Goal: Find specific page/section: Find specific page/section

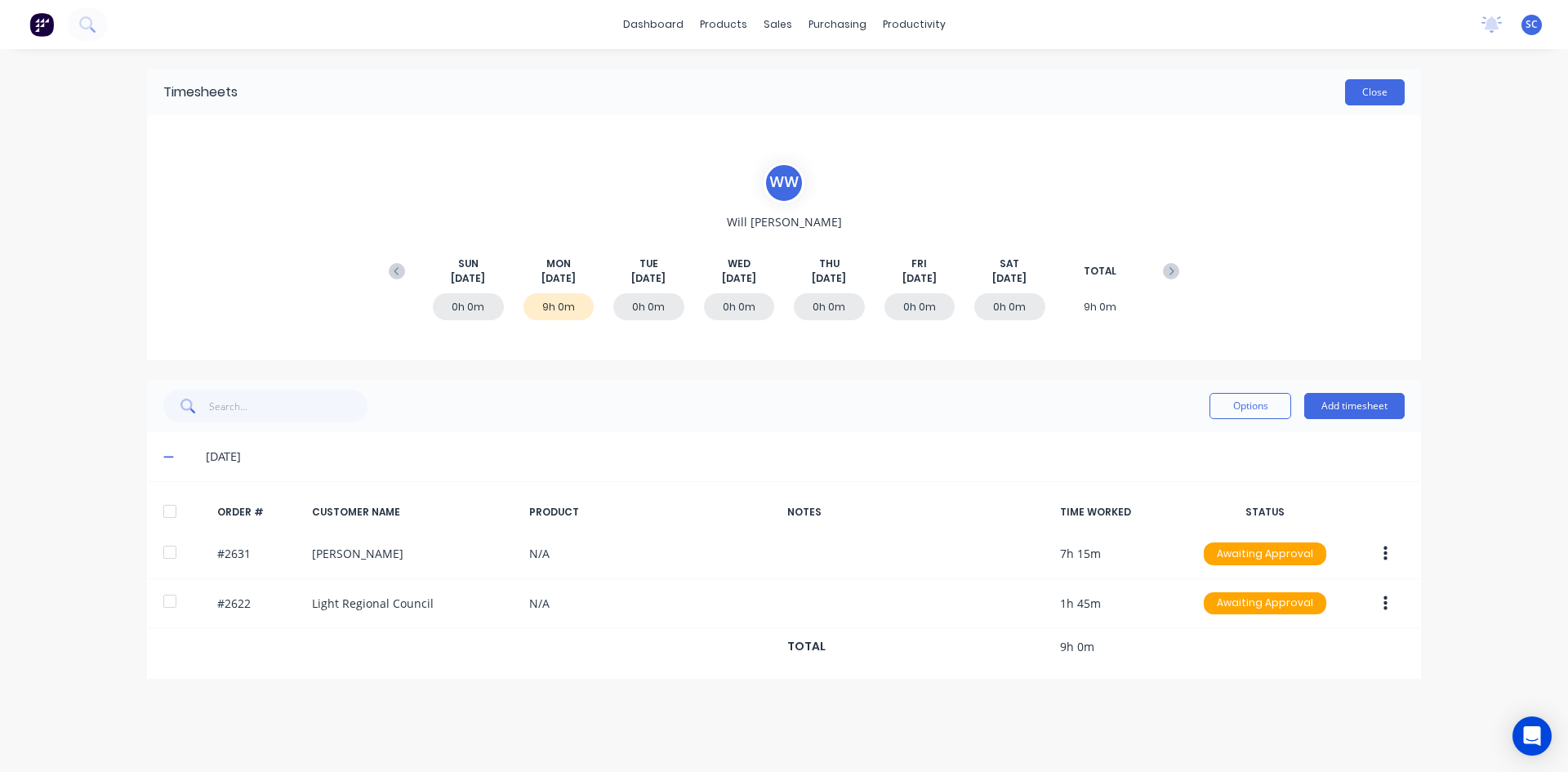
click at [1368, 103] on button "Close" at bounding box center [1375, 92] width 59 height 26
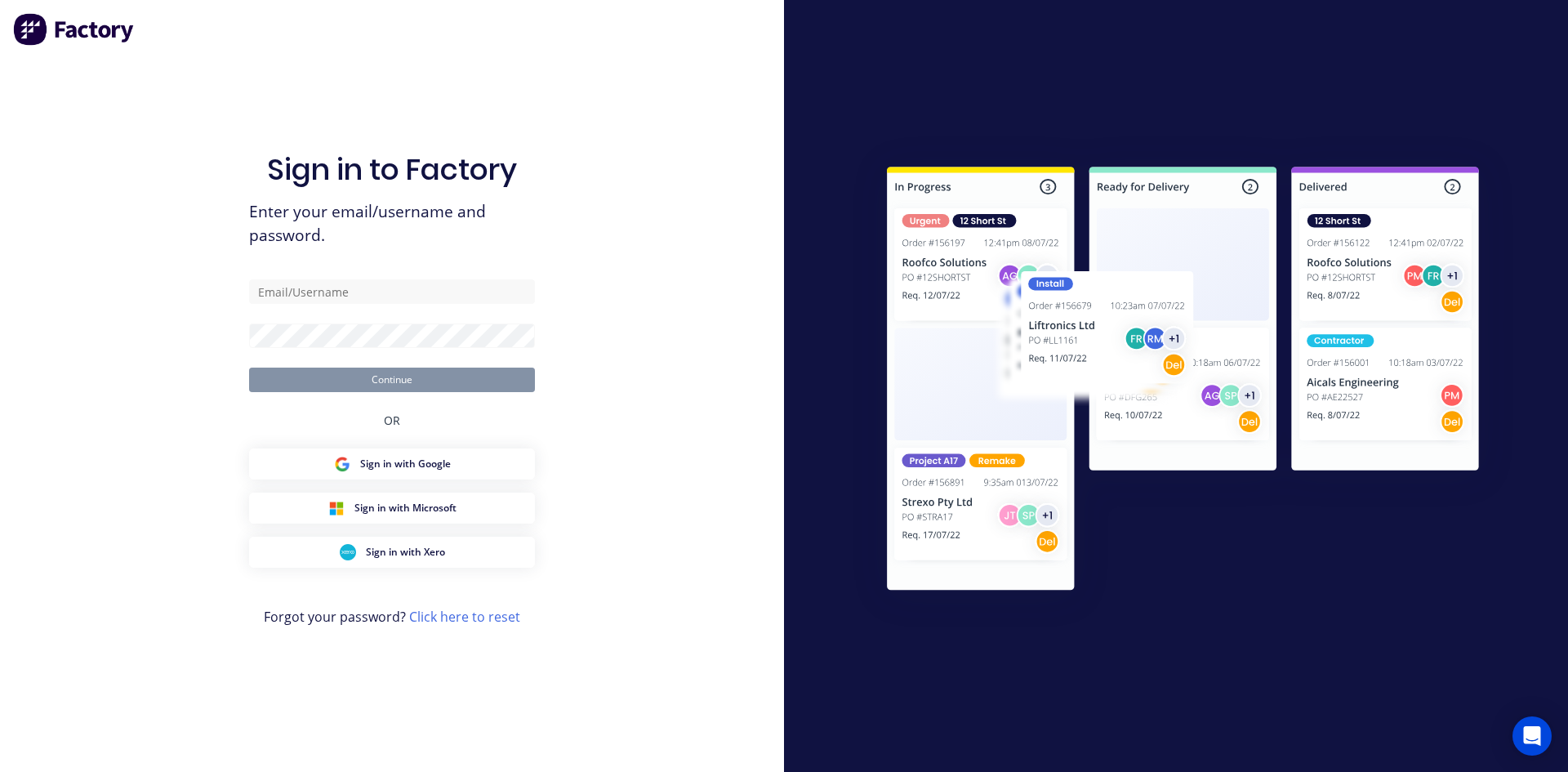
type input "[EMAIL_ADDRESS][DOMAIN_NAME]"
click at [477, 389] on button "Continue" at bounding box center [392, 380] width 286 height 25
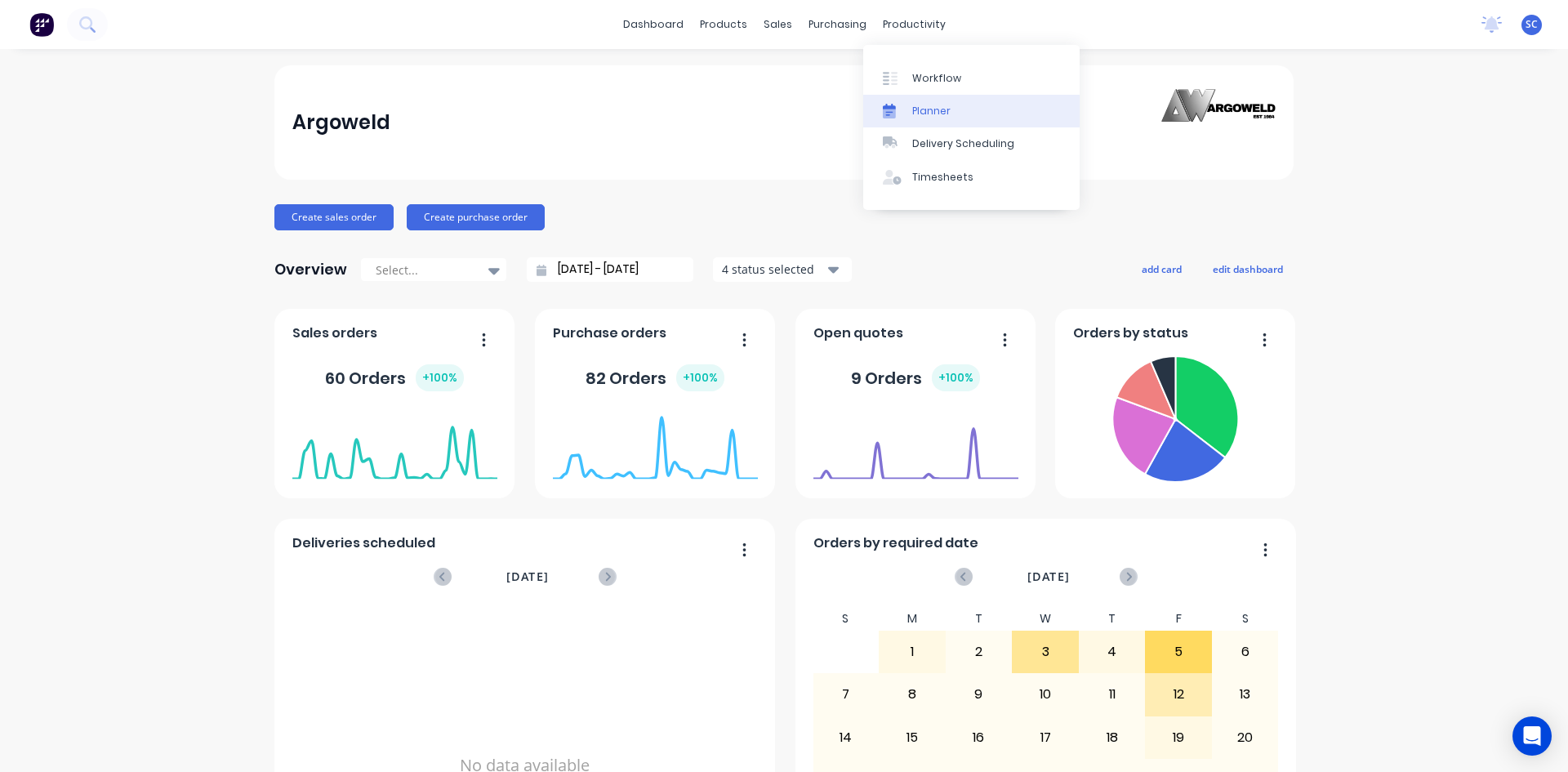
click at [930, 112] on div "Planner" at bounding box center [931, 111] width 39 height 15
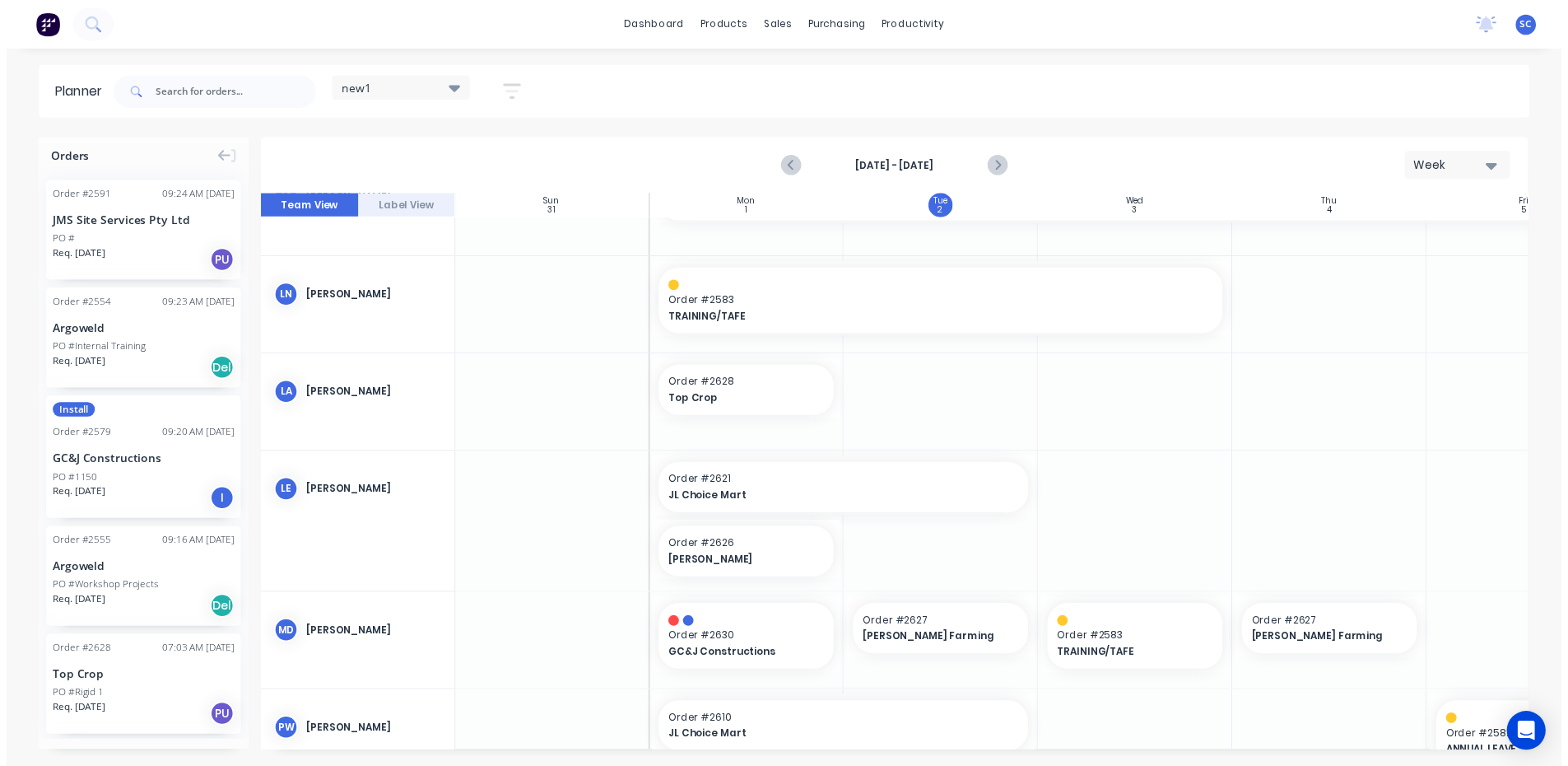
scroll to position [329, 1]
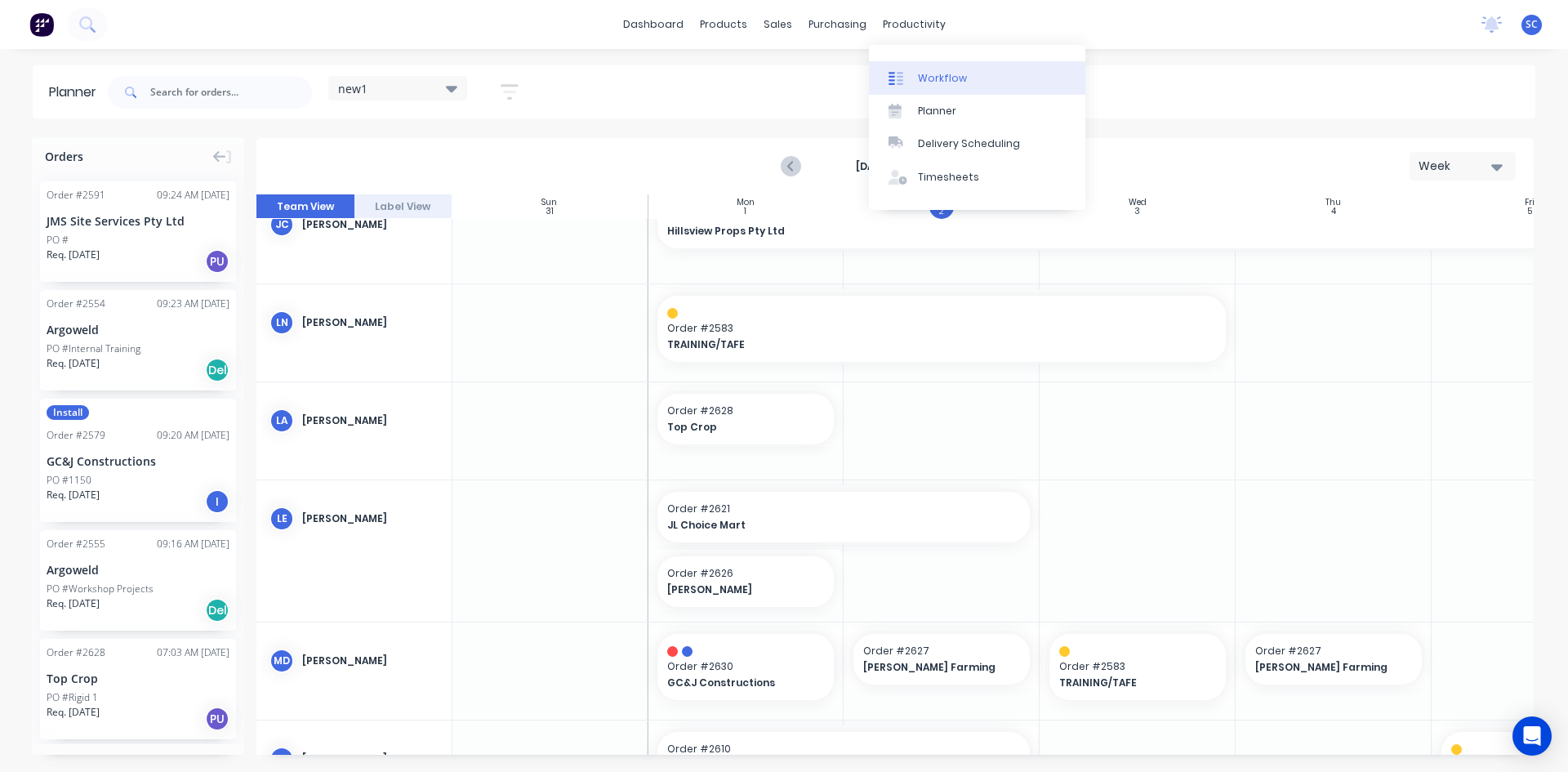
click at [929, 77] on div "Workflow" at bounding box center [942, 78] width 49 height 15
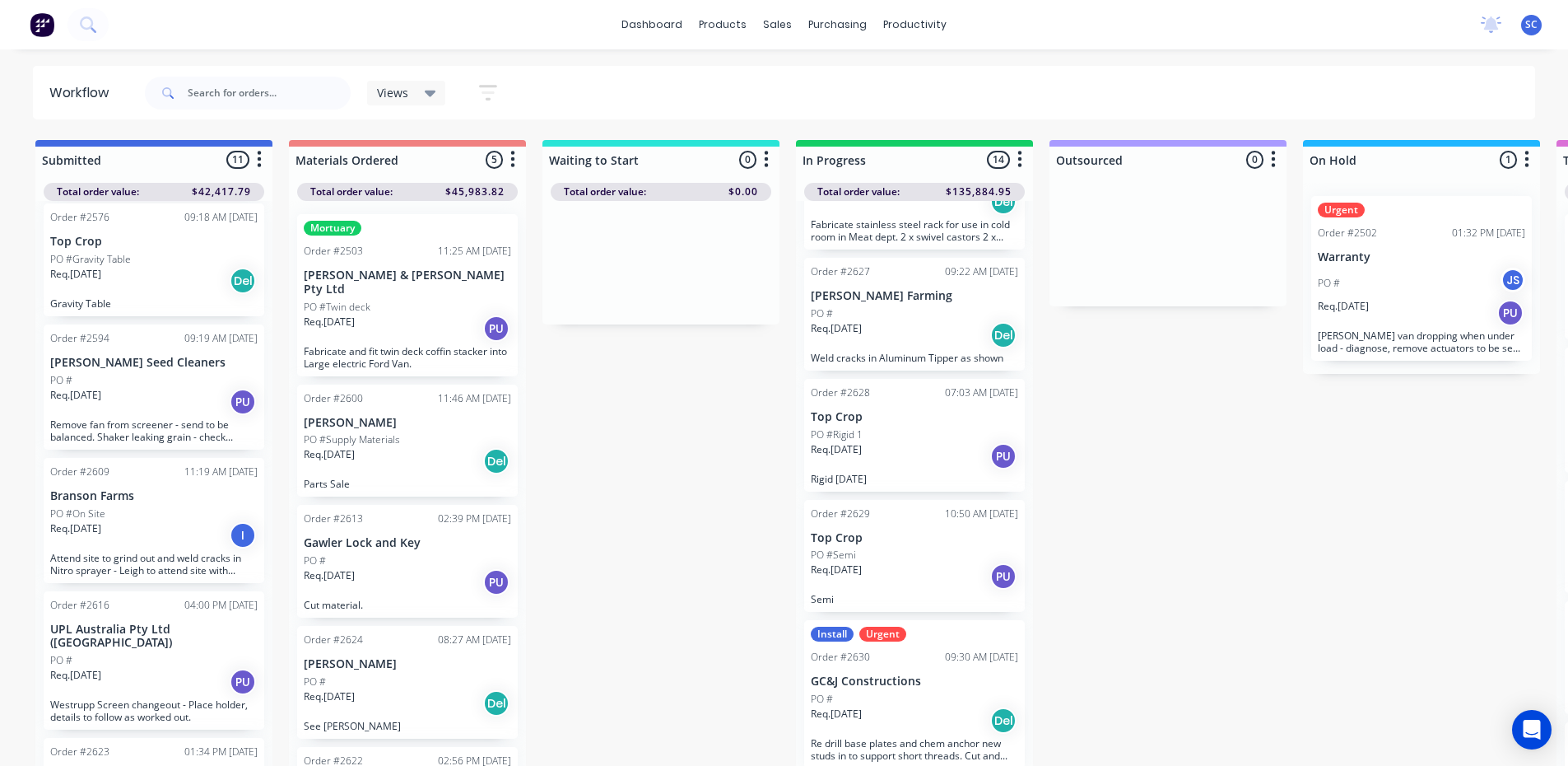
scroll to position [576, 0]
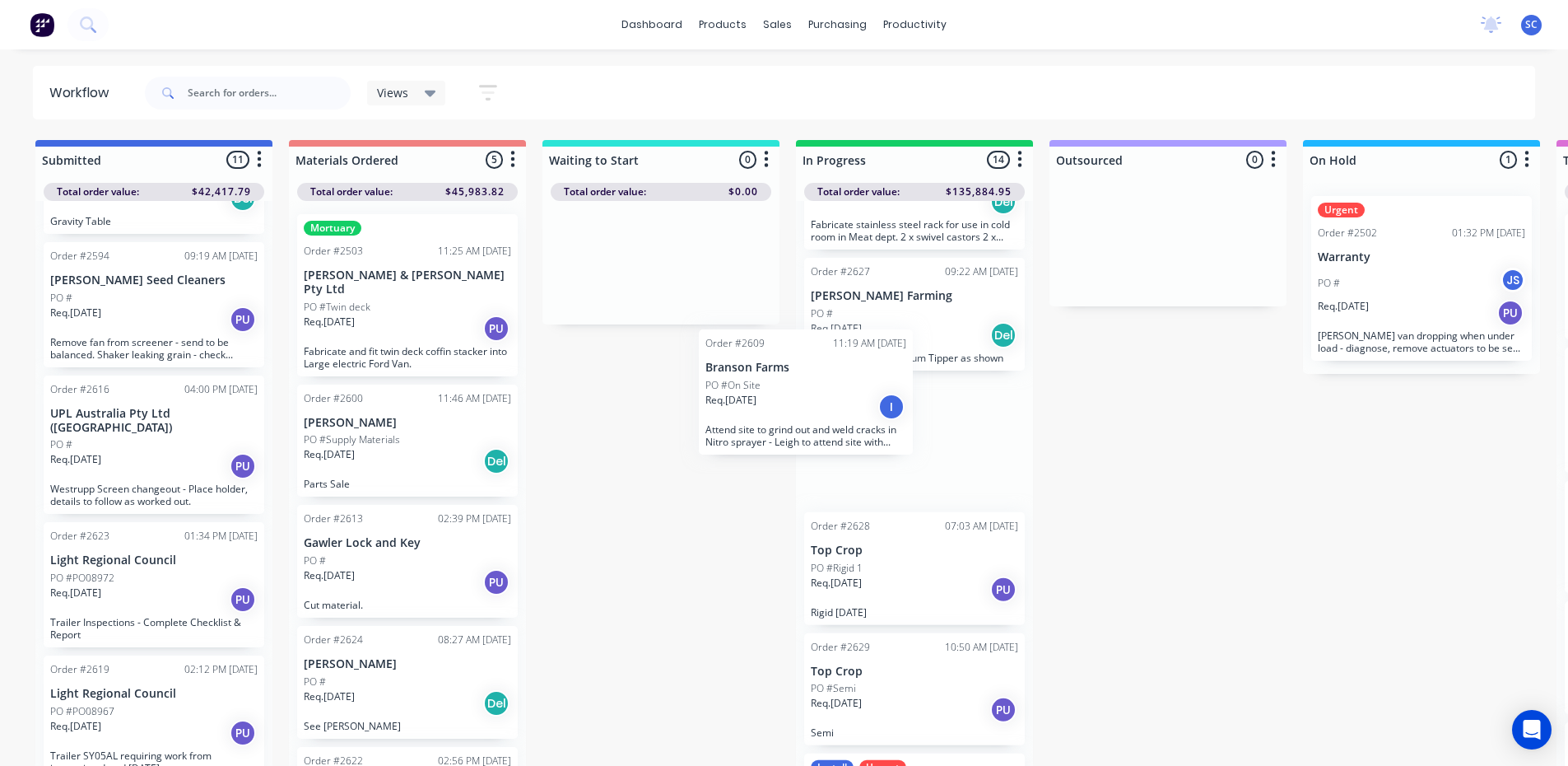
drag, startPoint x: 133, startPoint y: 473, endPoint x: 796, endPoint y: 423, distance: 664.9
click at [796, 423] on div "Submitted 11 Sort By Created date Required date Order number Customer name Most…" at bounding box center [1360, 454] width 2745 height 629
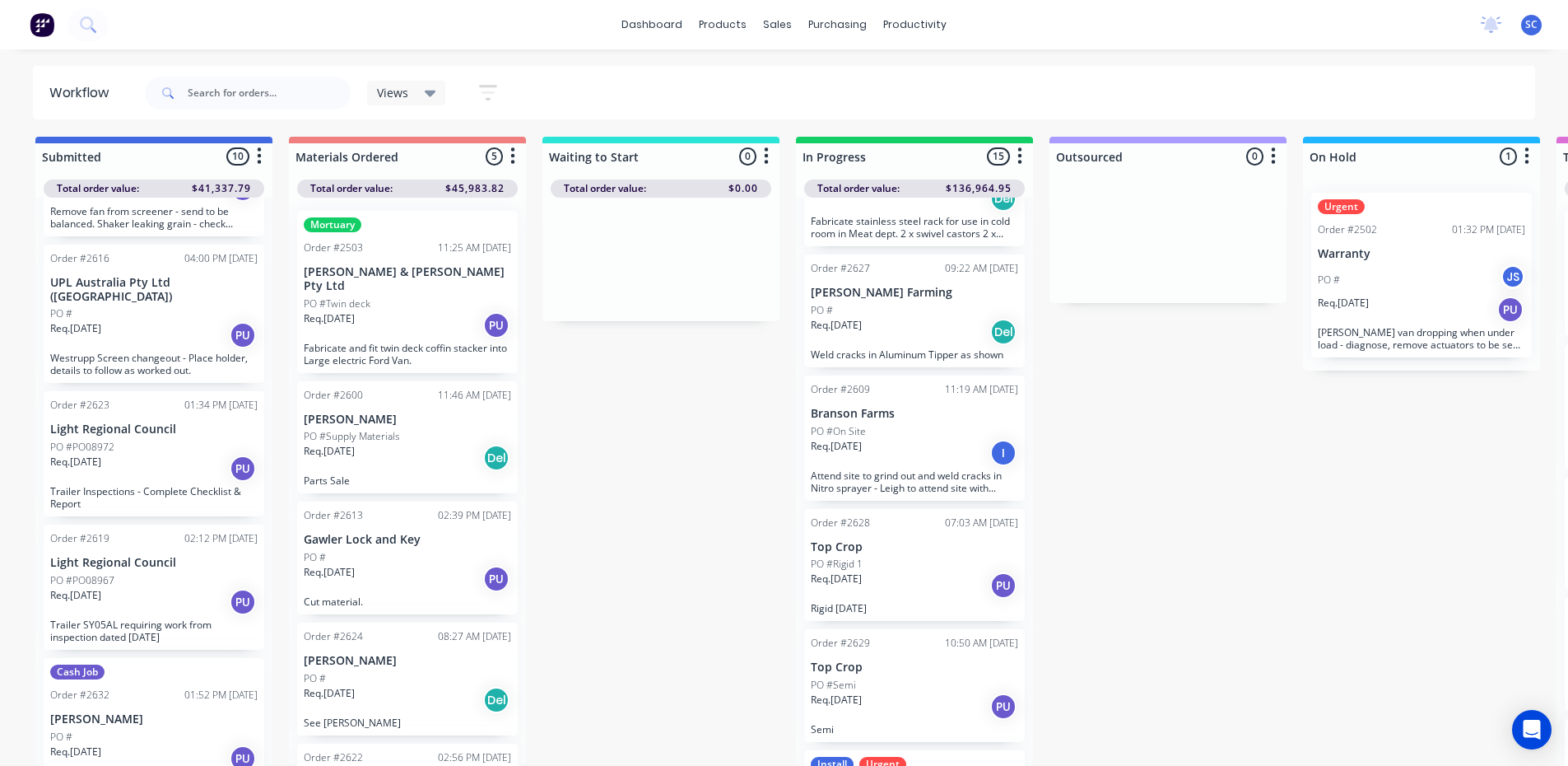
scroll to position [16, 0]
click at [148, 730] on div "PO #" at bounding box center [154, 737] width 208 height 15
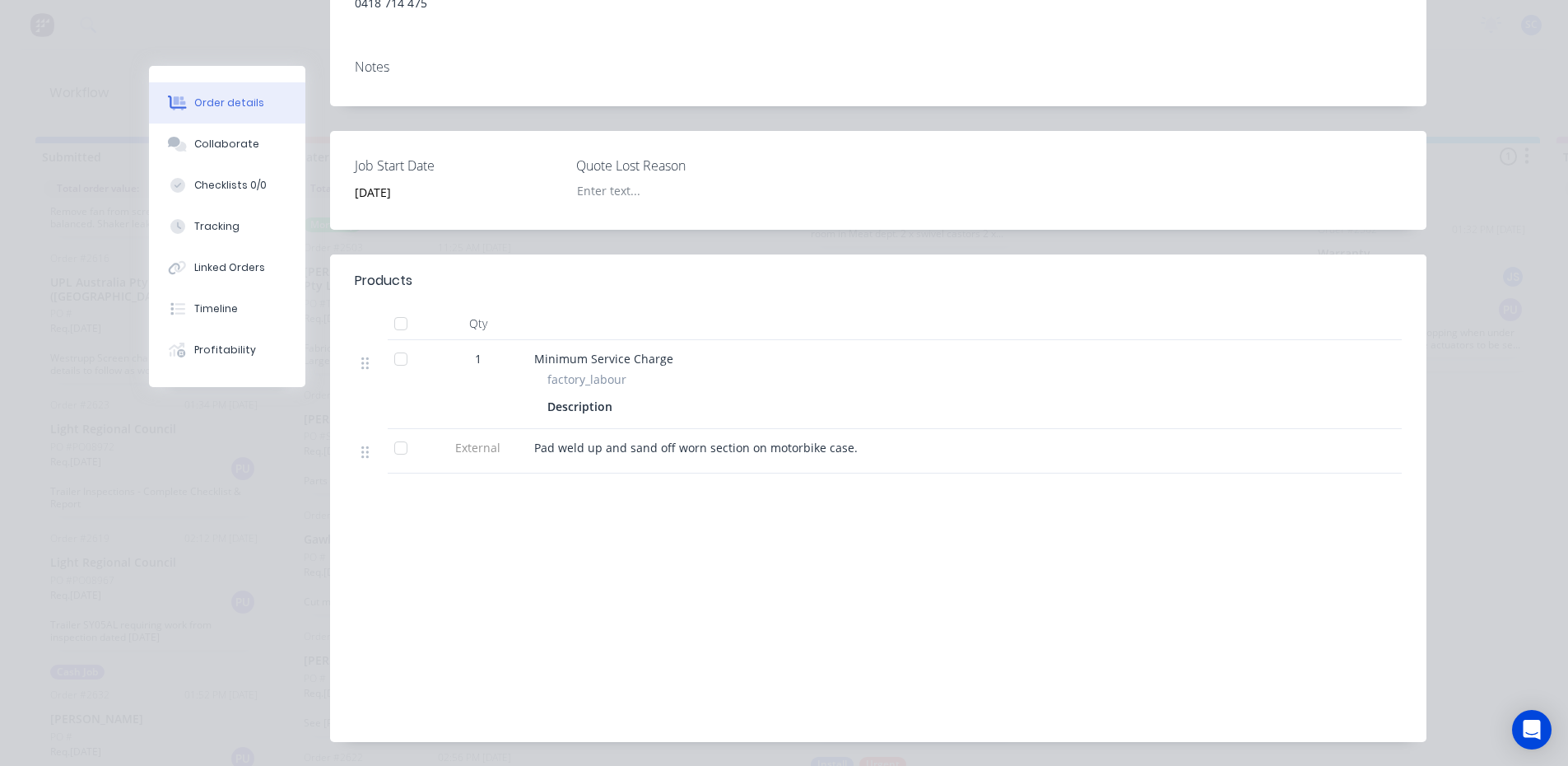
scroll to position [272, 0]
